Goal: Transaction & Acquisition: Purchase product/service

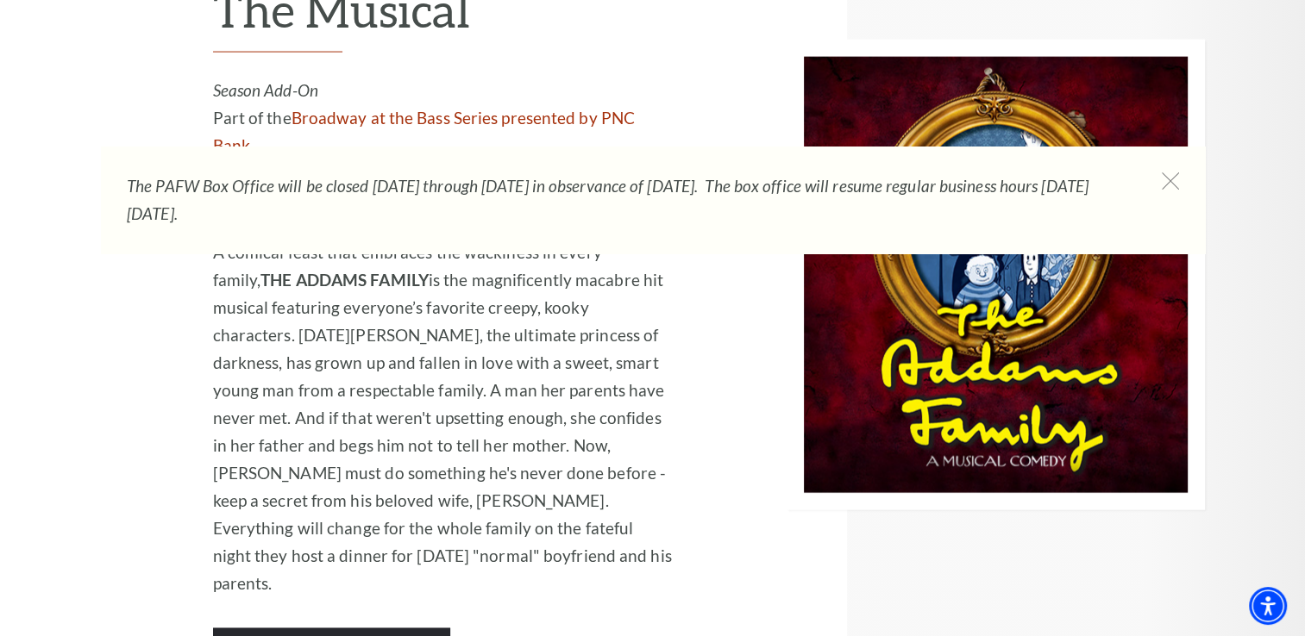
scroll to position [3717, 0]
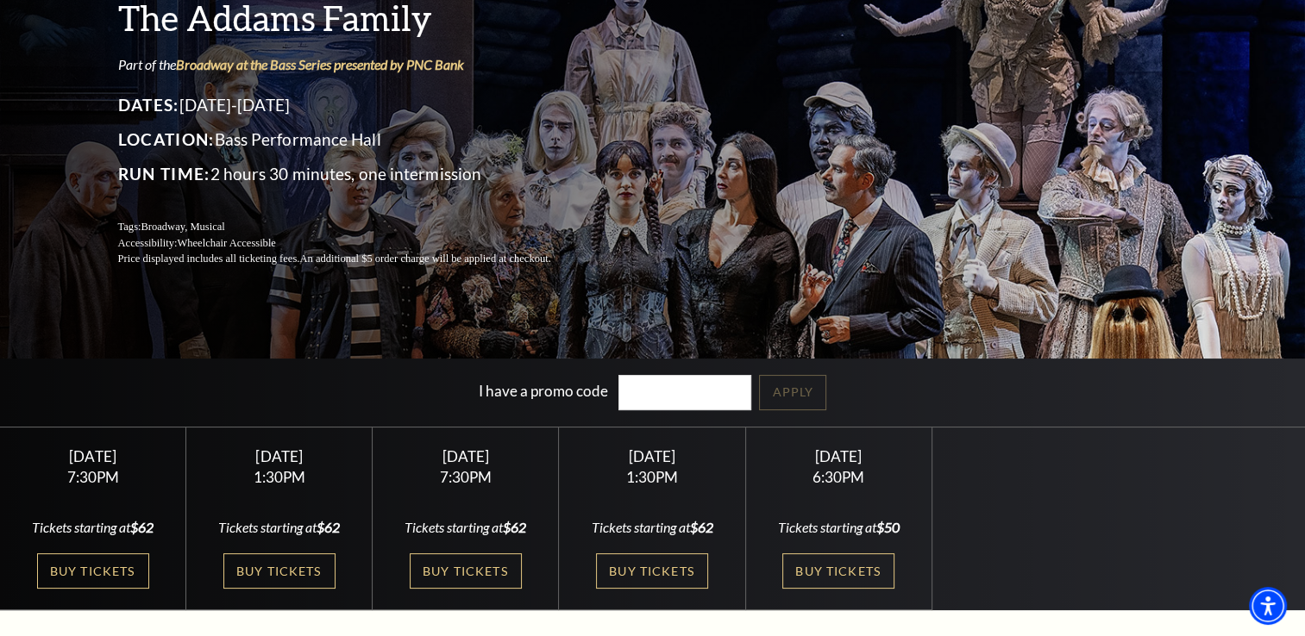
scroll to position [150, 0]
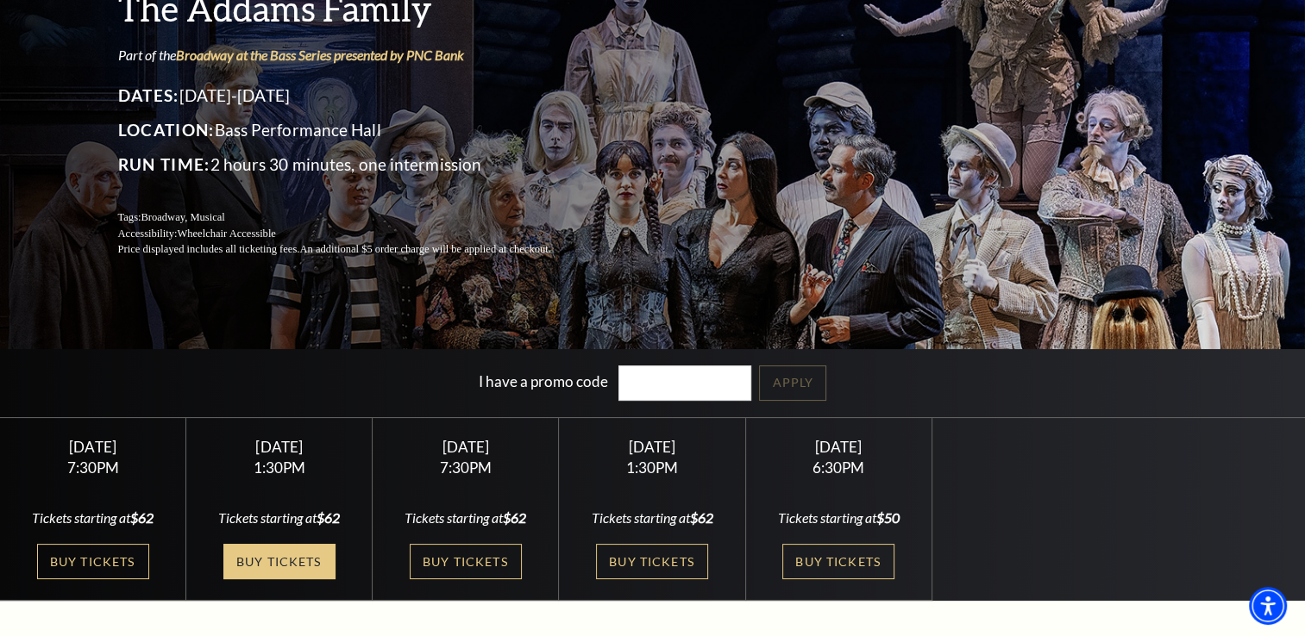
click at [309, 557] on link "Buy Tickets" at bounding box center [279, 561] width 112 height 35
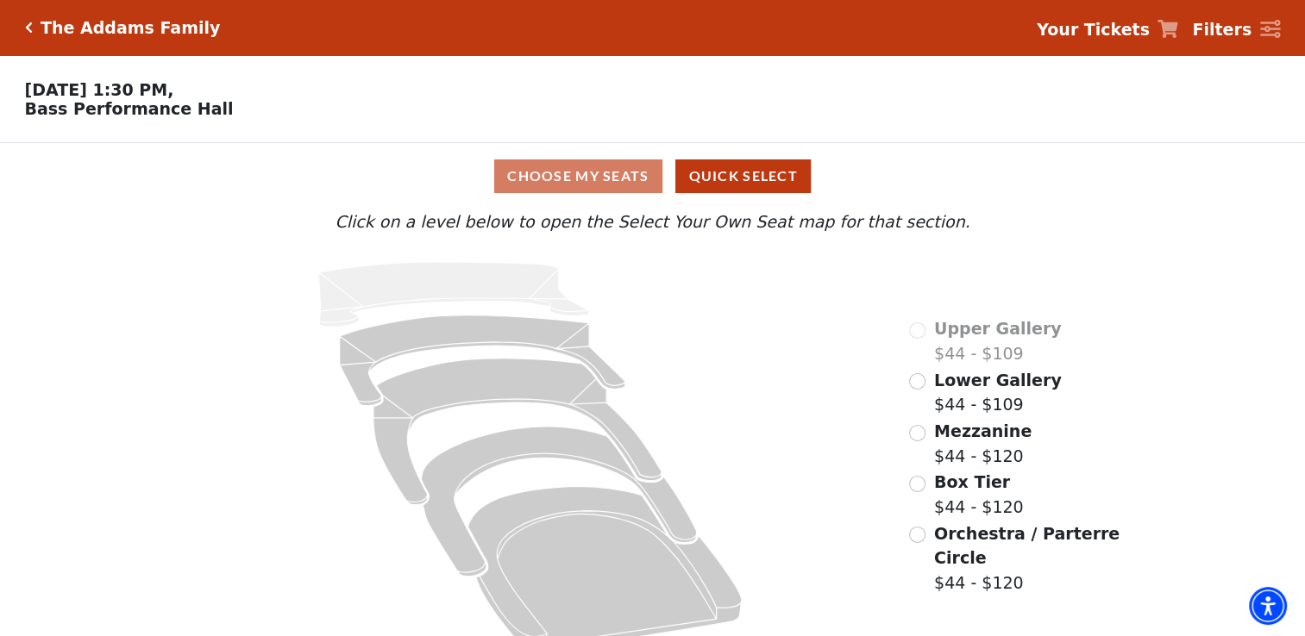
click at [624, 191] on div "Choose My Seats Quick Select" at bounding box center [652, 177] width 979 height 34
click at [737, 188] on button "Quick Select" at bounding box center [742, 177] width 135 height 34
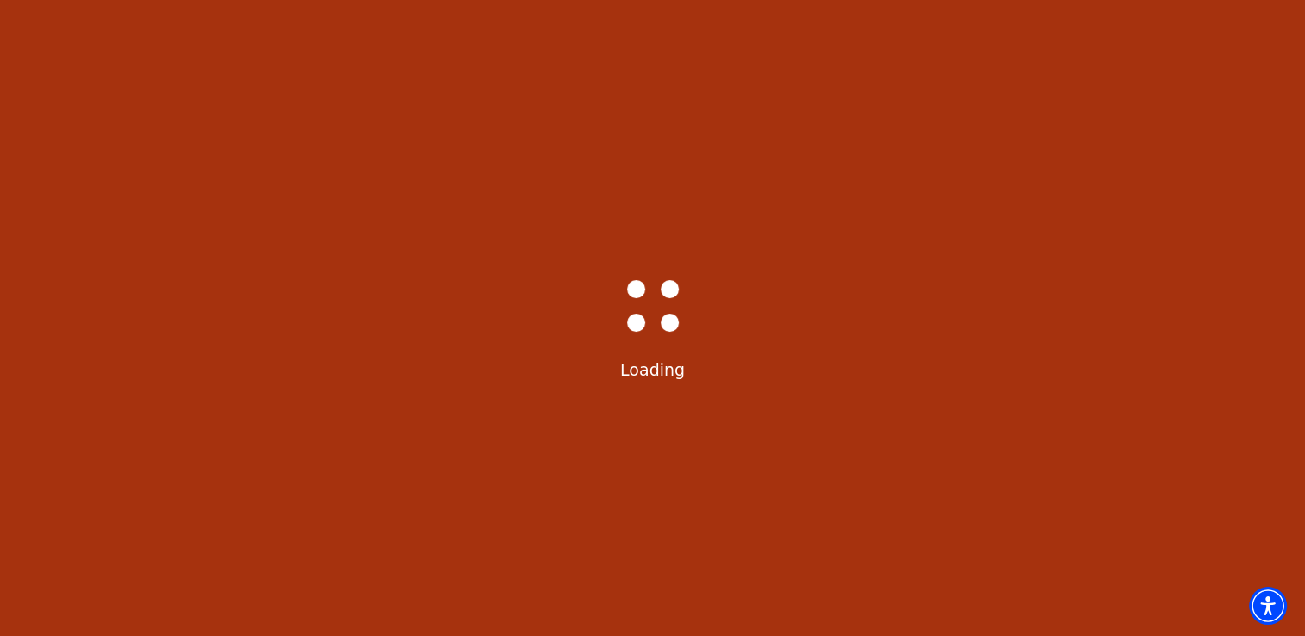
select select "6291"
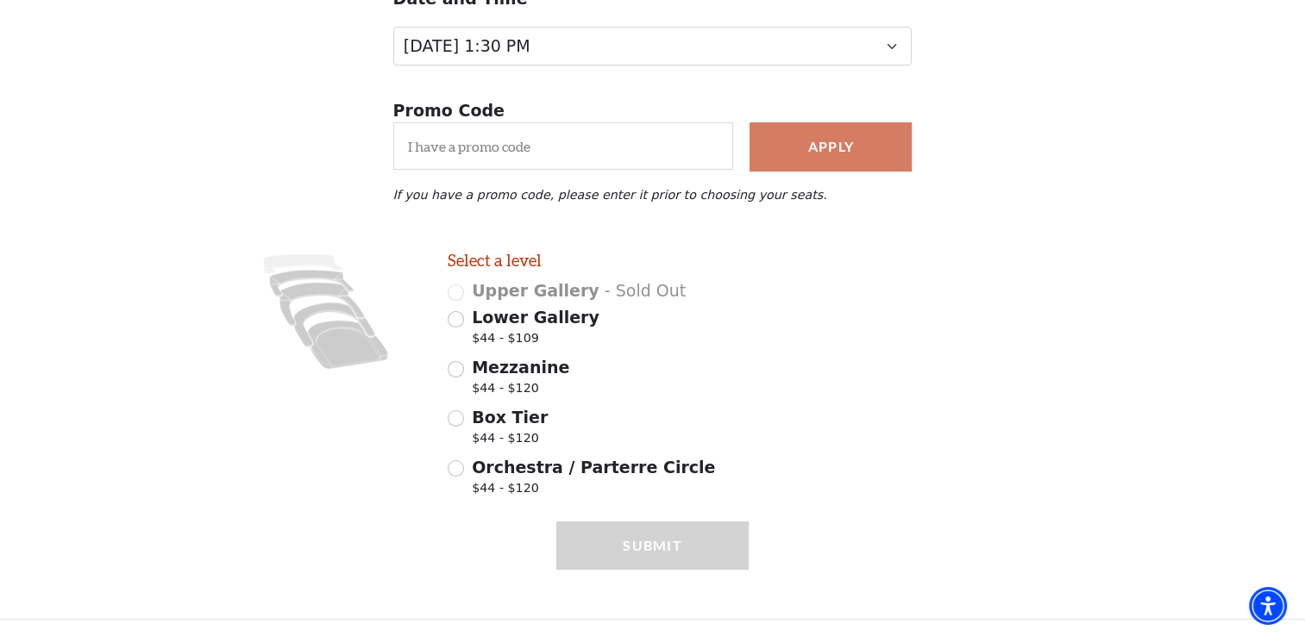
scroll to position [241, 0]
click at [449, 378] on input "Mezzanine $44 - $120" at bounding box center [456, 369] width 16 height 16
radio input "true"
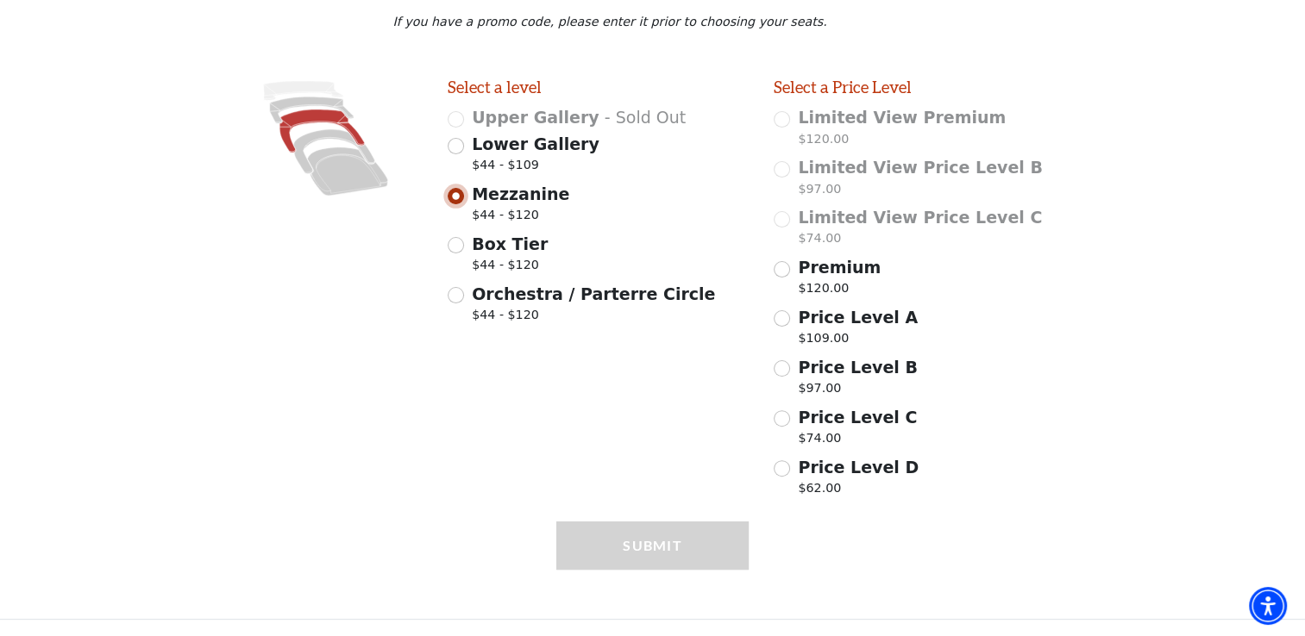
scroll to position [419, 0]
click at [783, 326] on input "Price Level A $109.00" at bounding box center [781, 318] width 16 height 16
radio input "true"
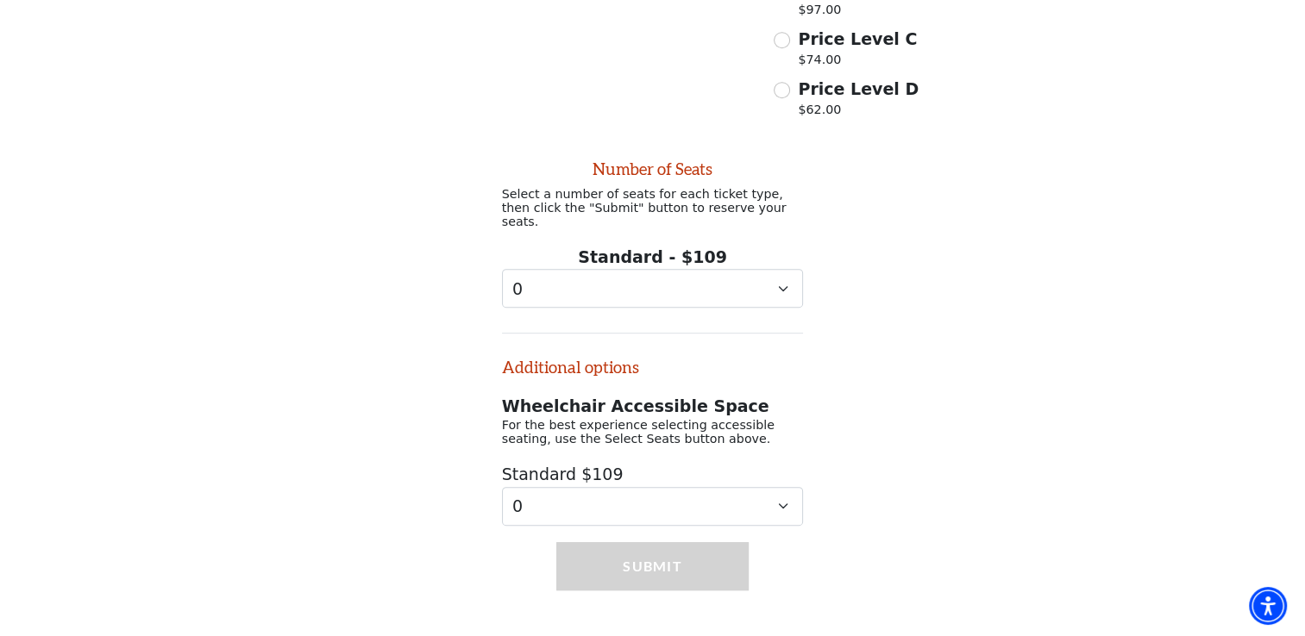
scroll to position [812, 0]
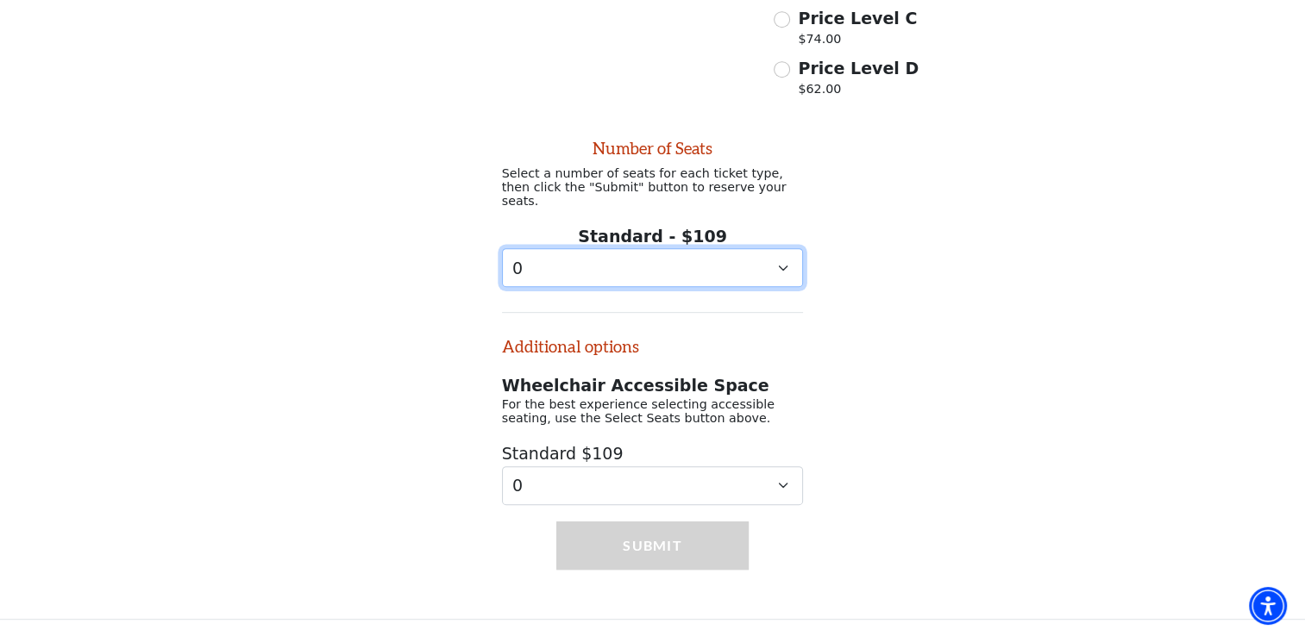
click at [782, 265] on select "0 1 2 3 4 5 6 7 8 9" at bounding box center [653, 267] width 302 height 39
select select "3"
click at [502, 248] on select "0 1 2 3 4 5 6 7 8 9" at bounding box center [653, 267] width 302 height 39
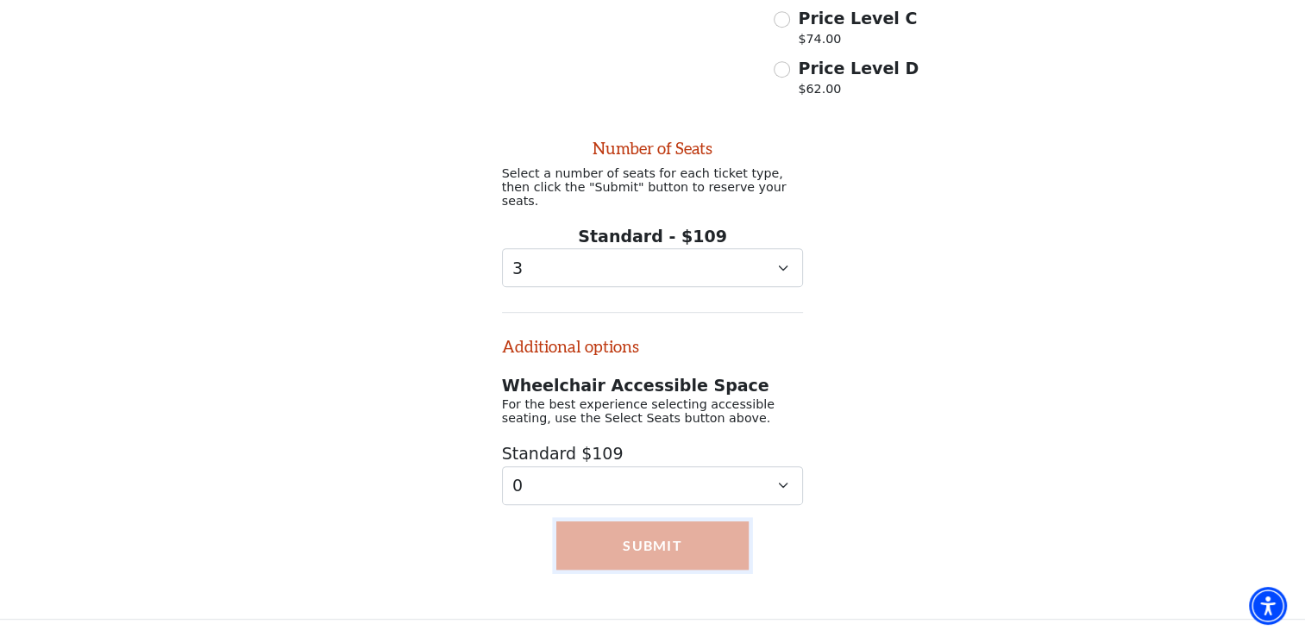
click at [674, 545] on button "Submit" at bounding box center [652, 546] width 193 height 48
